Goal: Information Seeking & Learning: Check status

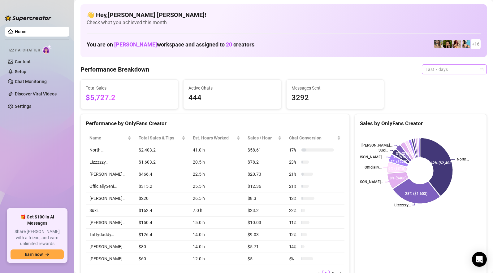
click at [435, 71] on span "Last 7 days" at bounding box center [454, 69] width 58 height 9
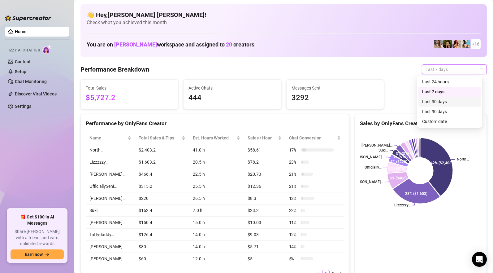
click at [436, 100] on div "Last 30 days" at bounding box center [449, 101] width 55 height 7
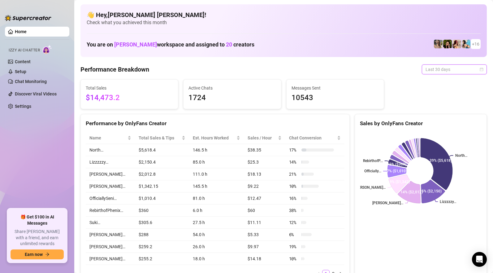
click at [433, 71] on span "Last 30 days" at bounding box center [454, 69] width 58 height 9
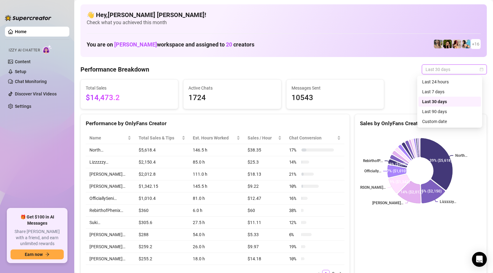
click at [434, 100] on div "Last 30 days" at bounding box center [449, 101] width 55 height 7
click at [448, 67] on span "Last 30 days" at bounding box center [454, 69] width 58 height 9
click at [437, 91] on div "Last 7 days" at bounding box center [449, 91] width 55 height 7
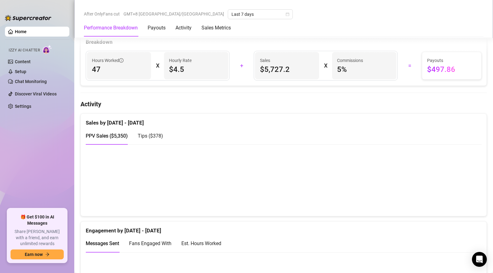
scroll to position [309, 0]
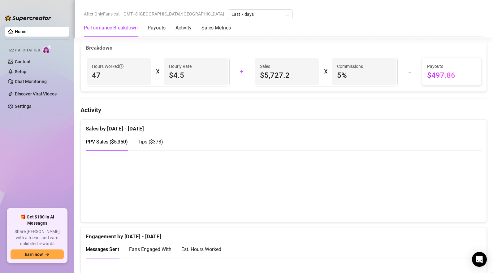
click at [157, 143] on span "Tips ( $378 )" at bounding box center [150, 142] width 25 height 6
click at [120, 147] on div "PPV Sales ( $5,350 )" at bounding box center [107, 142] width 42 height 18
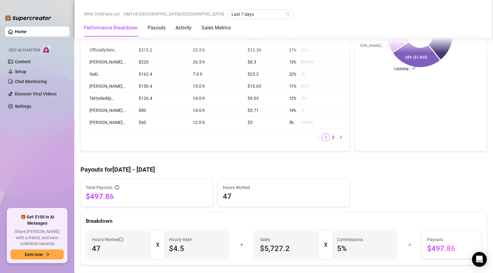
scroll to position [0, 0]
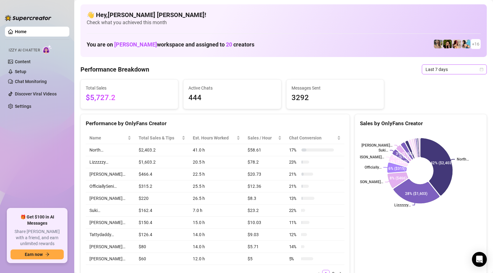
click at [436, 73] on span "Last 7 days" at bounding box center [454, 69] width 58 height 9
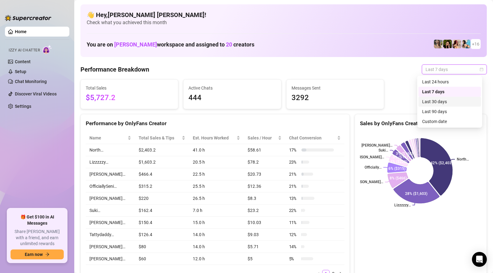
click at [440, 100] on div "Last 30 days" at bounding box center [449, 101] width 55 height 7
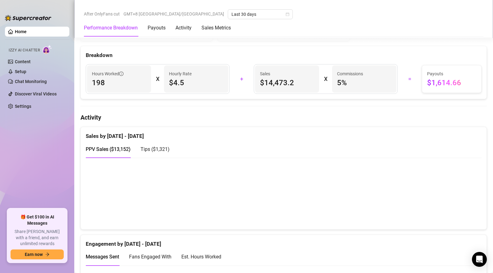
scroll to position [301, 0]
click at [178, 85] on span "$4.5" at bounding box center [196, 83] width 54 height 10
click at [183, 84] on span "$4.5" at bounding box center [196, 83] width 54 height 10
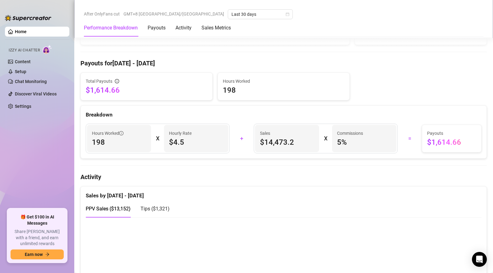
scroll to position [221, 0]
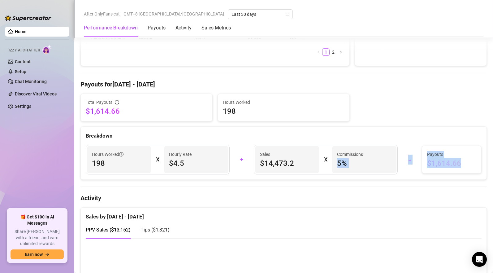
drag, startPoint x: 455, startPoint y: 163, endPoint x: 379, endPoint y: 157, distance: 77.0
click at [379, 157] on div "Hours Worked 198 X Hourly Rate $4.5 + Sales $14,473.2 X Commissions 5 % = Payou…" at bounding box center [283, 159] width 403 height 30
click at [469, 167] on span "$1,614.66" at bounding box center [451, 163] width 49 height 10
drag, startPoint x: 447, startPoint y: 162, endPoint x: 374, endPoint y: 168, distance: 73.9
click at [374, 168] on div "Hours Worked 198 X Hourly Rate $4.5 + Sales $14,473.2 X Commissions 5 % = Payou…" at bounding box center [283, 159] width 403 height 30
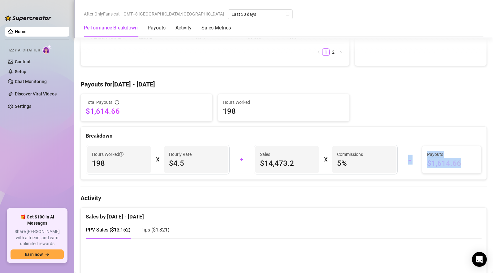
click at [401, 163] on div "=" at bounding box center [409, 159] width 17 height 10
drag, startPoint x: 444, startPoint y: 165, endPoint x: 345, endPoint y: 164, distance: 99.0
click at [346, 163] on div "Hours Worked 198 X Hourly Rate $4.5 + Sales $14,473.2 X Commissions 5 % = Payou…" at bounding box center [283, 159] width 403 height 30
drag, startPoint x: 396, startPoint y: 165, endPoint x: 400, endPoint y: 165, distance: 3.7
click at [396, 165] on div "Sales $14,473.2 X Commissions 5 %" at bounding box center [325, 159] width 151 height 30
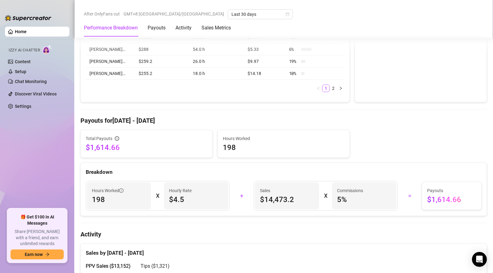
scroll to position [180, 0]
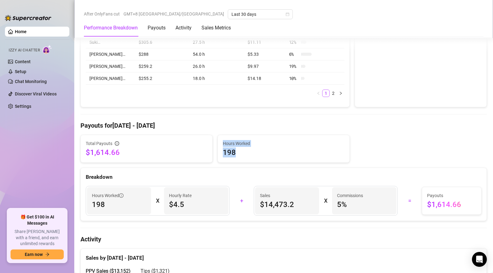
drag, startPoint x: 234, startPoint y: 151, endPoint x: 197, endPoint y: 154, distance: 37.5
click at [197, 154] on div "Total Payouts $1,614.66 Hours Worked 198" at bounding box center [283, 149] width 411 height 28
click at [245, 152] on span "198" at bounding box center [284, 152] width 122 height 10
drag, startPoint x: 243, startPoint y: 155, endPoint x: 190, endPoint y: 154, distance: 53.8
click at [188, 154] on div "Total Payouts $1,614.66 Hours Worked 198" at bounding box center [283, 149] width 411 height 28
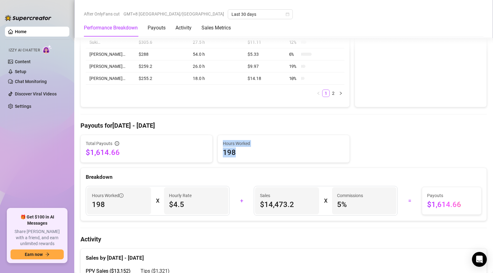
click at [257, 153] on span "198" at bounding box center [284, 152] width 122 height 10
drag, startPoint x: 244, startPoint y: 152, endPoint x: 217, endPoint y: 156, distance: 27.9
click at [218, 156] on div "Hours Worked 198" at bounding box center [283, 148] width 131 height 27
click at [271, 143] on span "Hours Worked" at bounding box center [284, 143] width 122 height 7
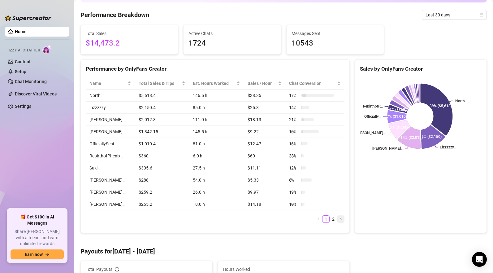
click at [339, 221] on icon "right" at bounding box center [341, 219] width 4 height 4
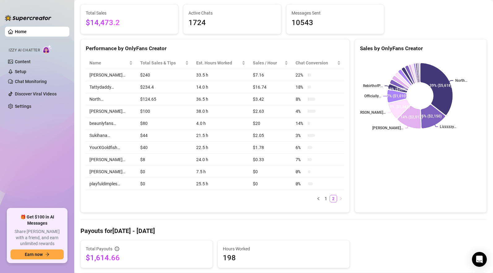
scroll to position [0, 0]
